Goal: Communication & Community: Answer question/provide support

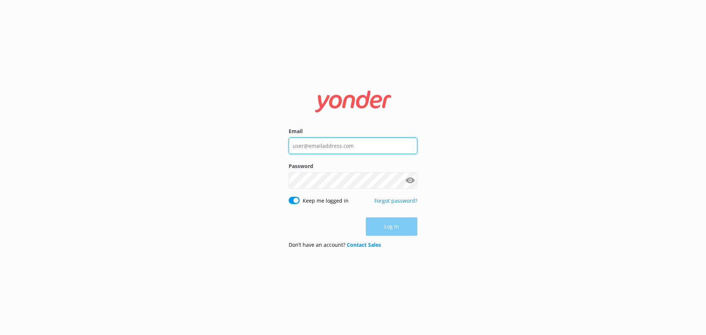
type input "[PERSON_NAME][EMAIL_ADDRESS][DOMAIN_NAME]"
click at [375, 220] on div "Log in" at bounding box center [353, 226] width 129 height 18
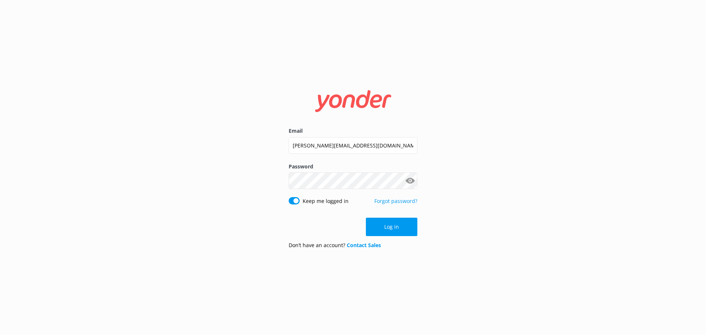
click at [375, 220] on button "Log in" at bounding box center [391, 227] width 51 height 18
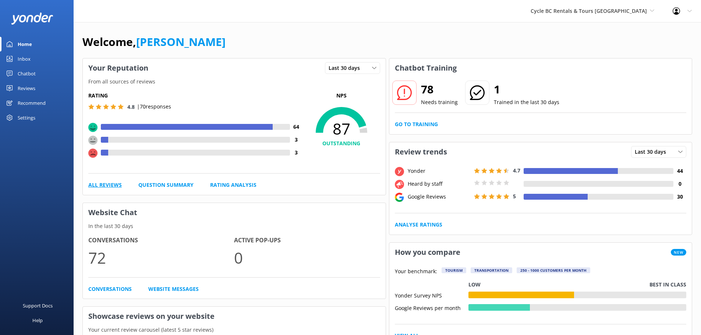
click at [99, 188] on link "All Reviews" at bounding box center [104, 185] width 33 height 8
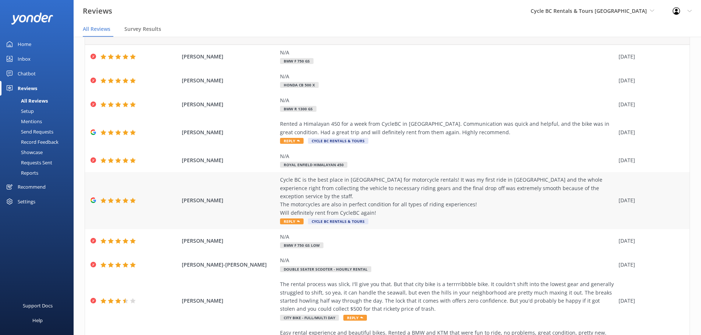
scroll to position [74, 0]
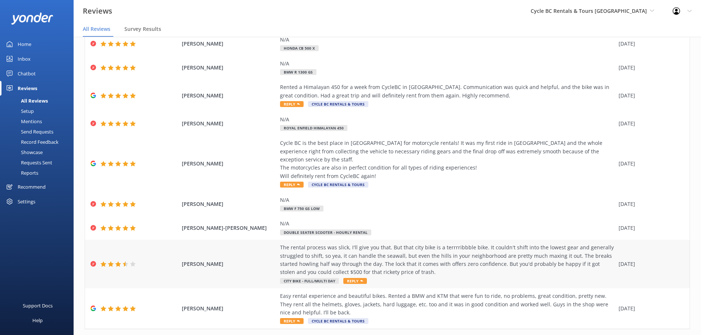
click at [116, 261] on icon at bounding box center [118, 264] width 6 height 6
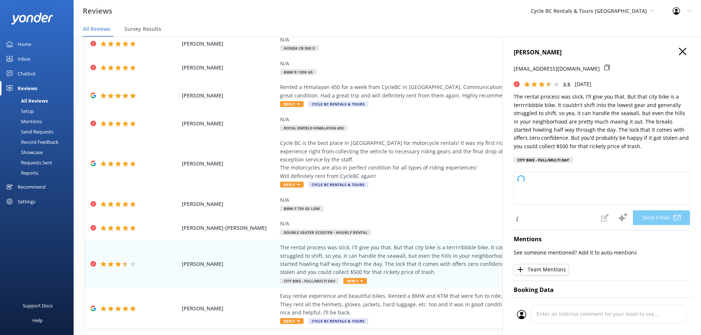
type textarea "Hi [PERSON_NAME], thanks for your honest feedback and for highlighting that the…"
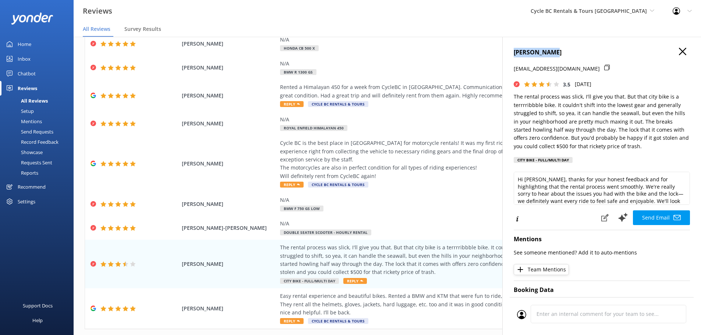
drag, startPoint x: 512, startPoint y: 53, endPoint x: 560, endPoint y: 53, distance: 48.2
click at [560, 53] on div "[PERSON_NAME] [EMAIL_ADDRESS][DOMAIN_NAME] 3.5 [DATE] The rental process was sl…" at bounding box center [601, 204] width 199 height 335
